Goal: Information Seeking & Learning: Learn about a topic

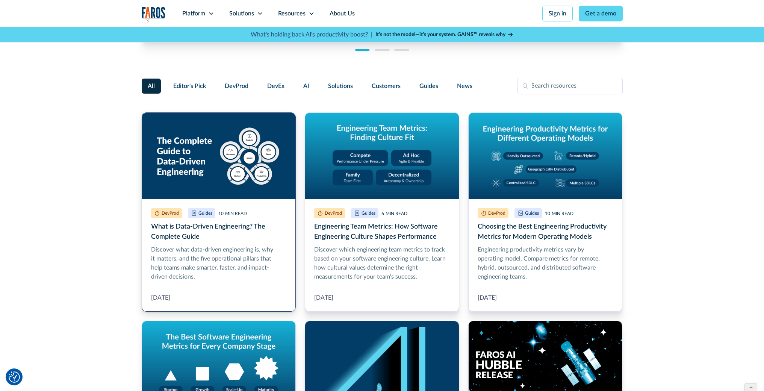
click at [241, 186] on link "What is Data-Driven Engineering? The Complete Guide" at bounding box center [219, 211] width 154 height 199
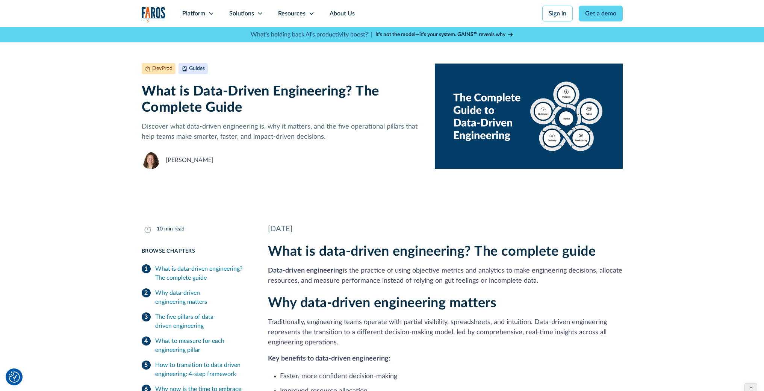
click at [183, 160] on div "[PERSON_NAME]" at bounding box center [190, 160] width 48 height 9
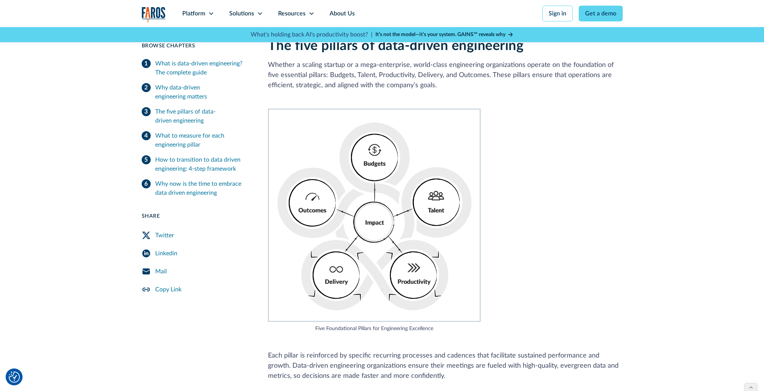
scroll to position [606, 0]
